Goal: Task Accomplishment & Management: Manage account settings

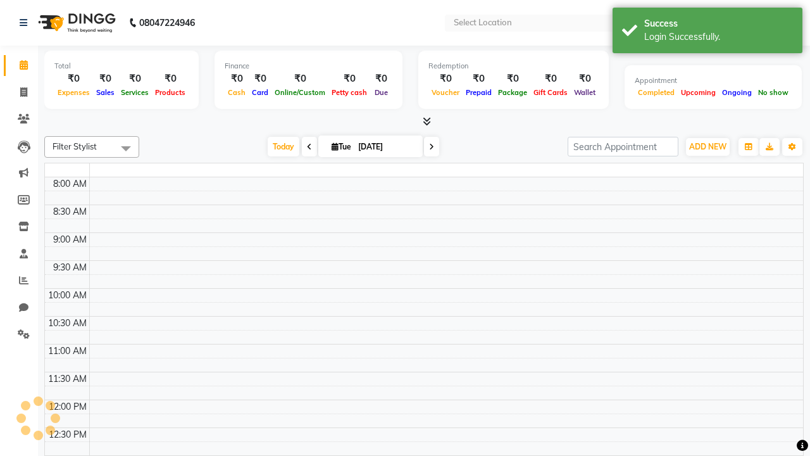
select select "en"
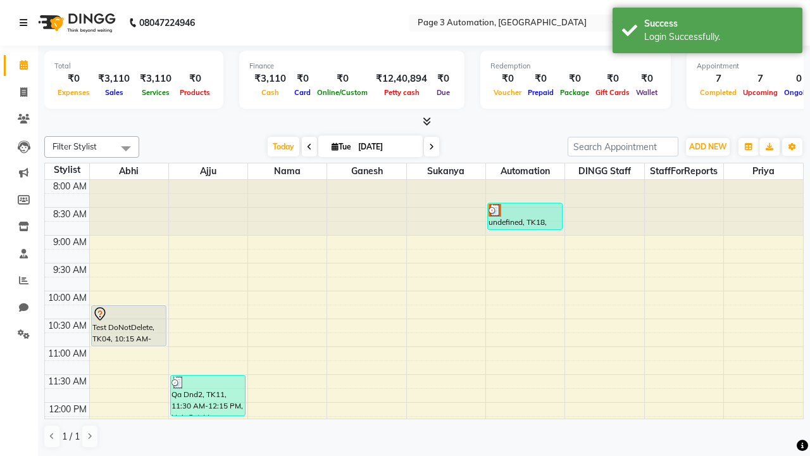
click at [26, 23] on icon at bounding box center [24, 22] width 8 height 9
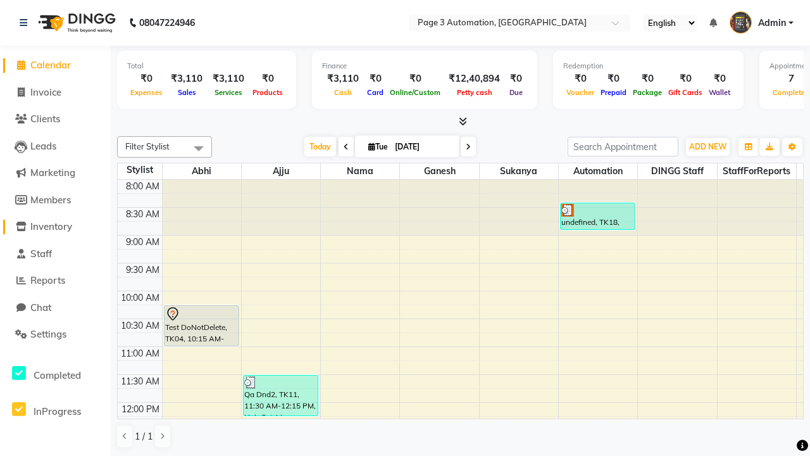
click at [55, 227] on span "Inventory" at bounding box center [51, 226] width 42 height 12
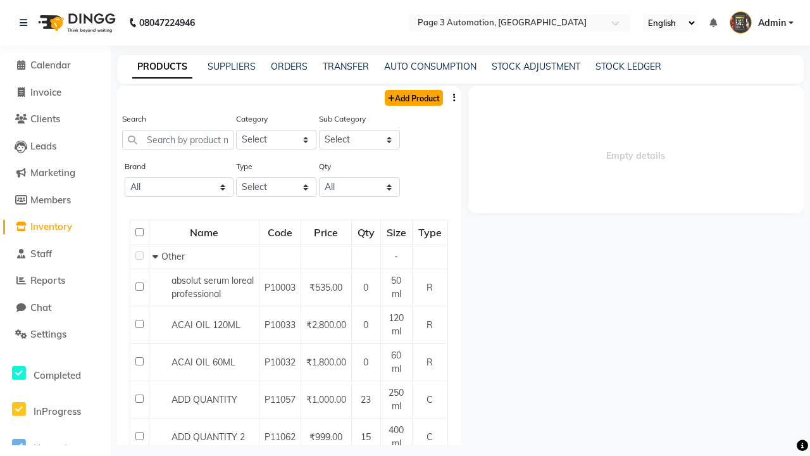
click at [413, 98] on link "Add Product" at bounding box center [414, 98] width 58 height 16
select select "true"
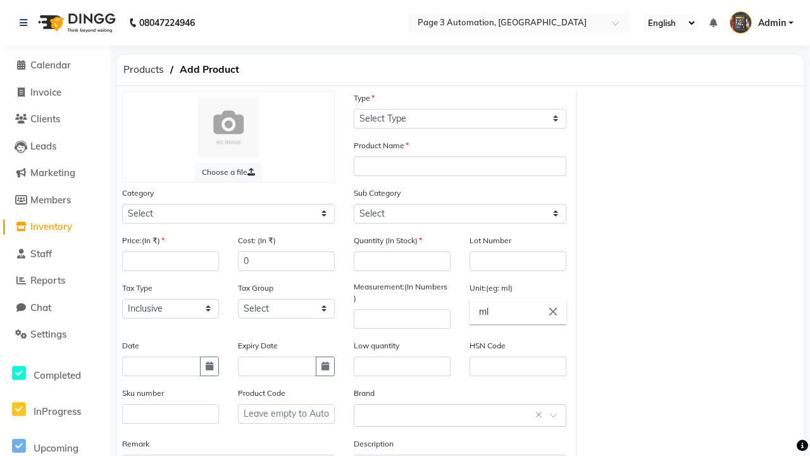
select select "C"
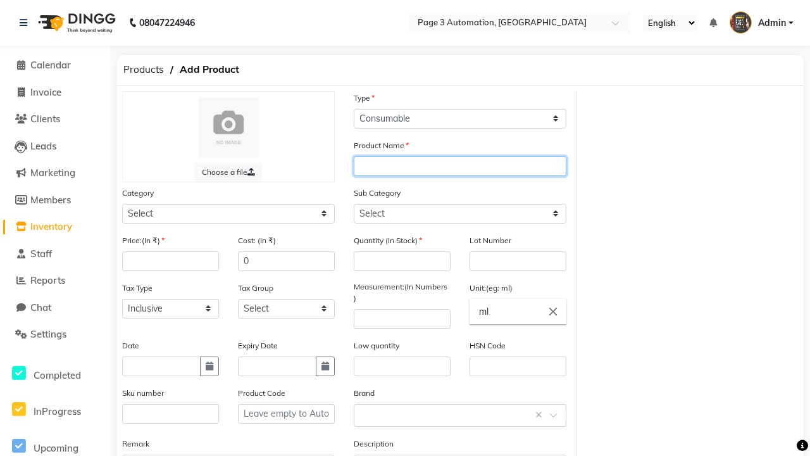
type input "Auto Product 9qLH"
select select "1000"
type input "Auto Product 9qLH"
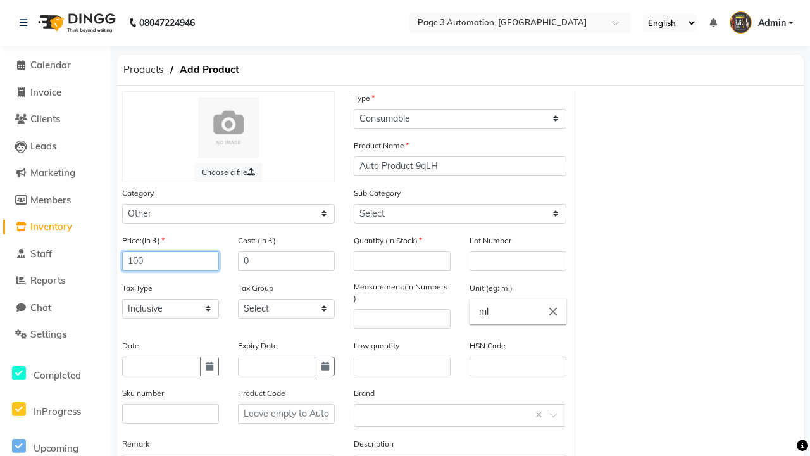
type input "100"
type input "150"
type input "100"
type input "1000"
select select "1002"
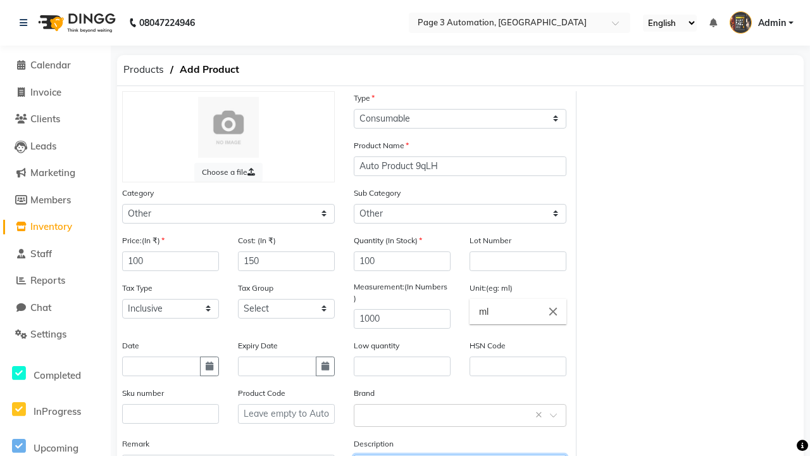
type textarea "This Product is Created by Automation"
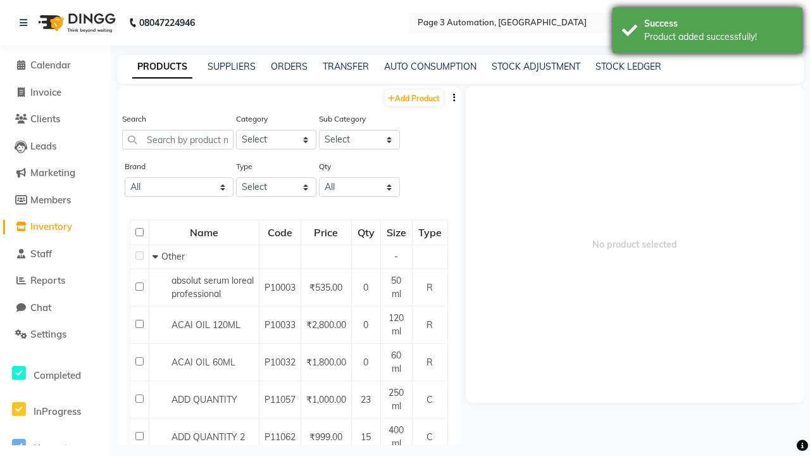
click at [708, 32] on div "Product added successfully!" at bounding box center [719, 36] width 149 height 13
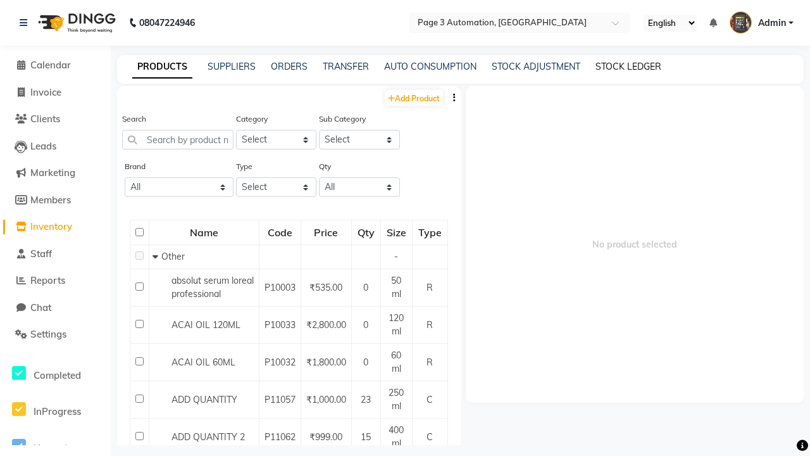
click at [629, 66] on link "STOCK LEDGER" at bounding box center [629, 66] width 66 height 11
select select "all"
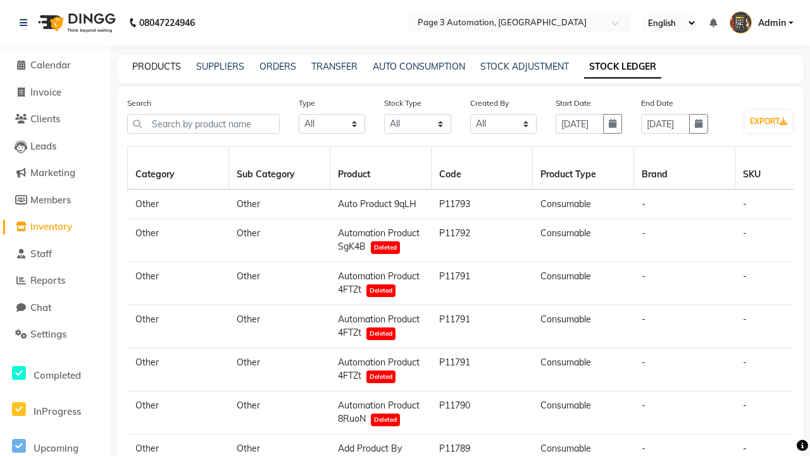
click at [156, 66] on link "PRODUCTS" at bounding box center [156, 66] width 49 height 11
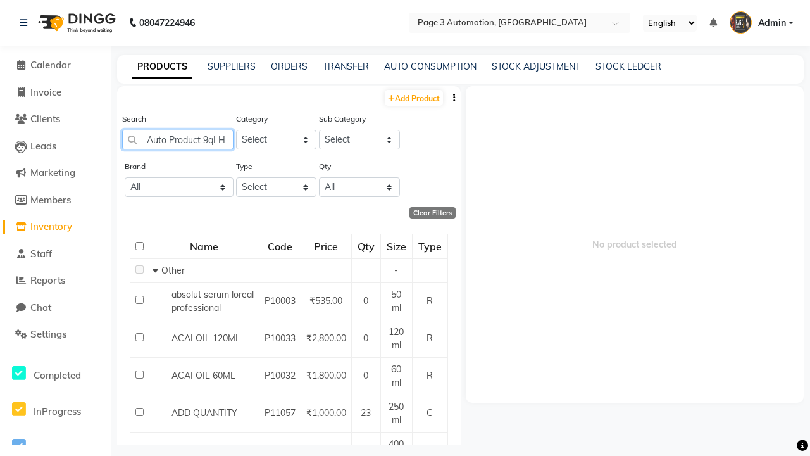
type input "Auto Product 9qLH"
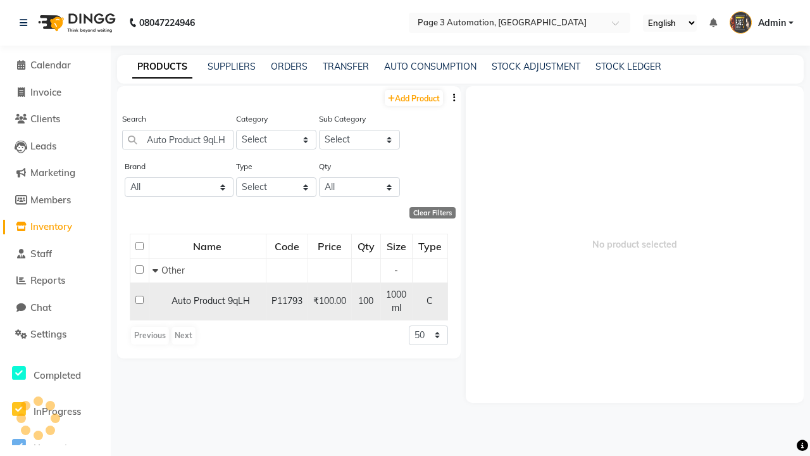
click at [139, 299] on input "checkbox" at bounding box center [139, 300] width 8 height 8
checkbox input "true"
select select
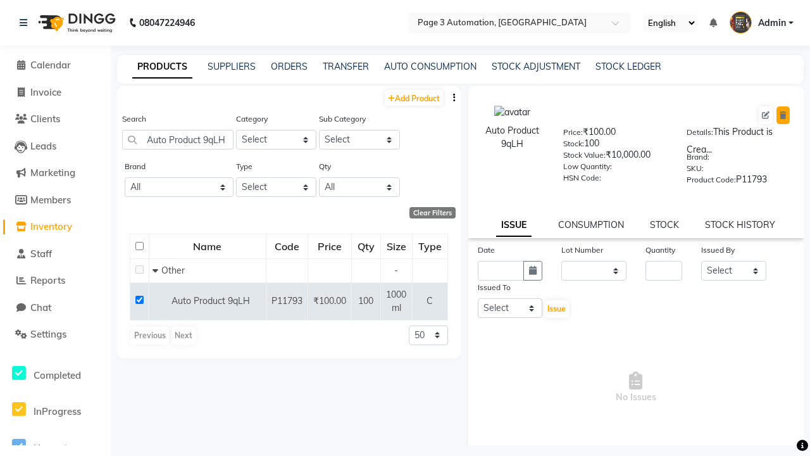
click at [783, 115] on icon at bounding box center [783, 115] width 7 height 8
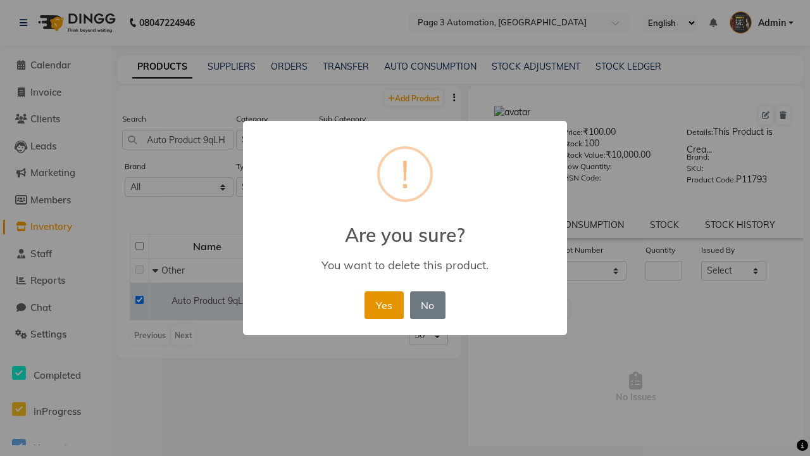
click at [384, 305] on button "Yes" at bounding box center [384, 305] width 39 height 28
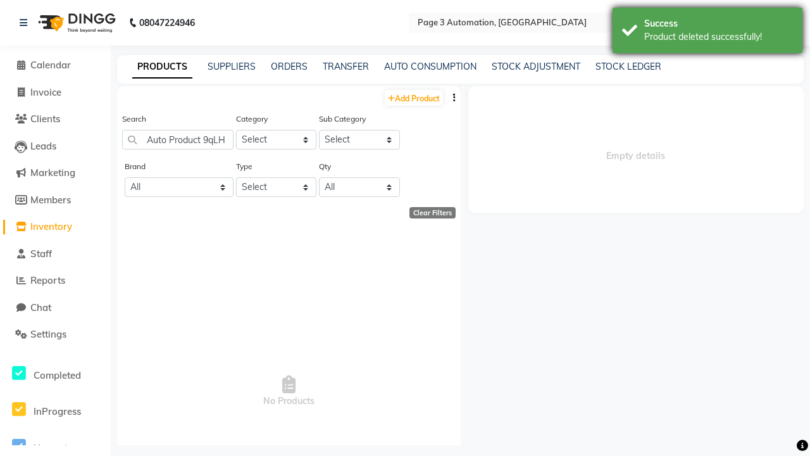
click at [708, 32] on div "Product deleted successfully!" at bounding box center [719, 36] width 149 height 13
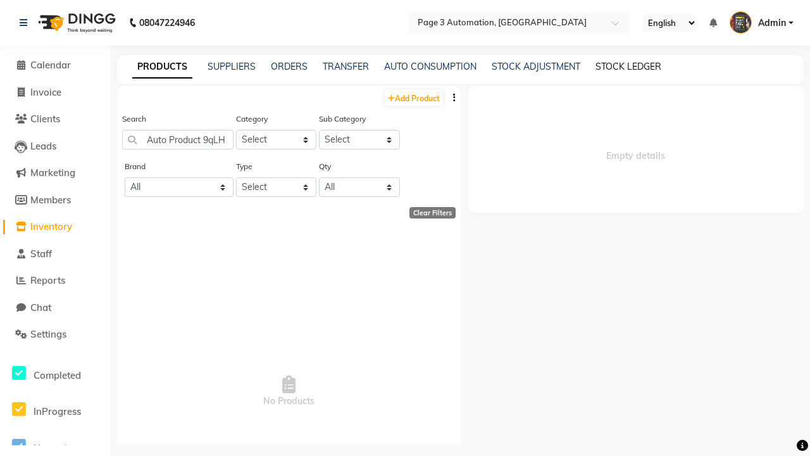
click at [629, 66] on link "STOCK LEDGER" at bounding box center [629, 66] width 66 height 11
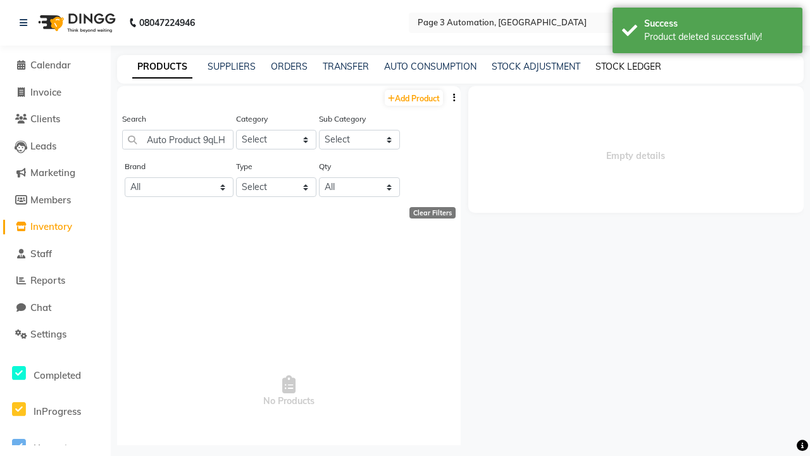
select select "all"
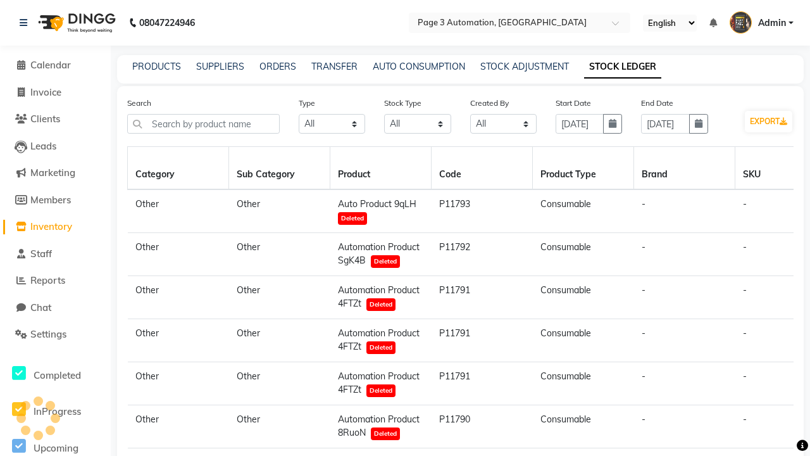
click at [762, 23] on span "Admin" at bounding box center [773, 22] width 28 height 13
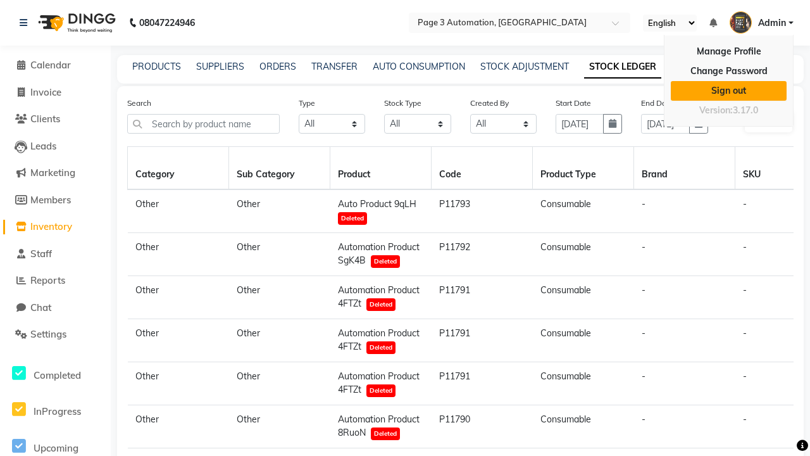
click at [729, 91] on link "Sign out" at bounding box center [729, 91] width 116 height 20
